Goal: Navigation & Orientation: Find specific page/section

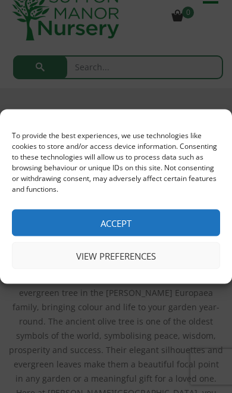
click at [172, 236] on button "Accept" at bounding box center [116, 223] width 208 height 27
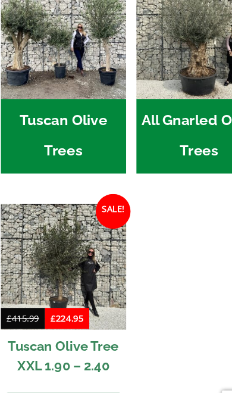
scroll to position [579, 0]
click at [68, 210] on img at bounding box center [60, 247] width 103 height 103
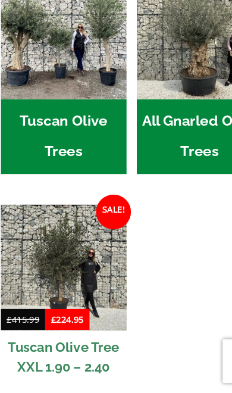
click at [66, 152] on h2 "Tuscan Olive Trees (9)" at bounding box center [60, 183] width 103 height 62
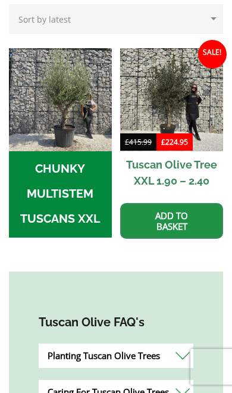
scroll to position [404, 0]
click at [80, 151] on h2 "CHUNKY MULTISTEM TUSCANS XXL (8)" at bounding box center [60, 194] width 103 height 87
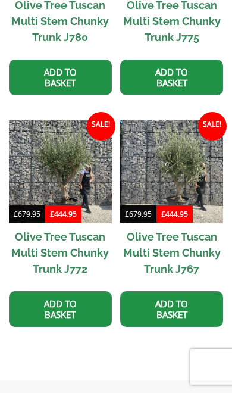
scroll to position [924, 0]
